Goal: Task Accomplishment & Management: Manage account settings

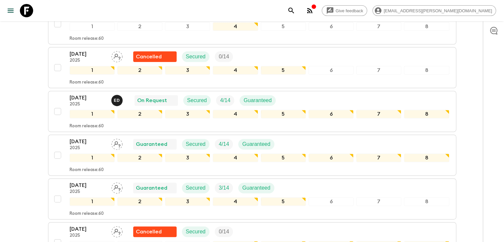
scroll to position [229, 0]
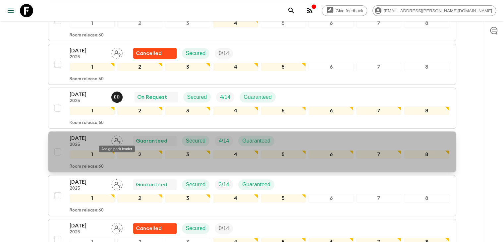
click at [116, 144] on div "Assign pack leader" at bounding box center [116, 147] width 37 height 12
click at [116, 150] on div "Assign pack leader" at bounding box center [117, 149] width 36 height 7
click at [115, 138] on icon "Assign pack leader" at bounding box center [117, 141] width 7 height 6
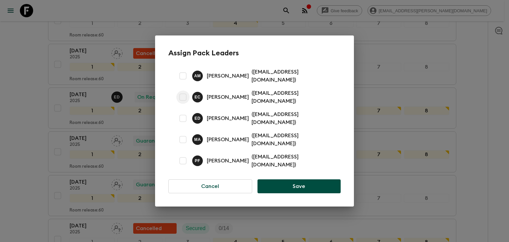
click at [185, 99] on input "checkbox" at bounding box center [182, 96] width 13 height 13
checkbox input "true"
click at [298, 180] on button "Save" at bounding box center [299, 186] width 83 height 14
